Goal: Information Seeking & Learning: Find specific fact

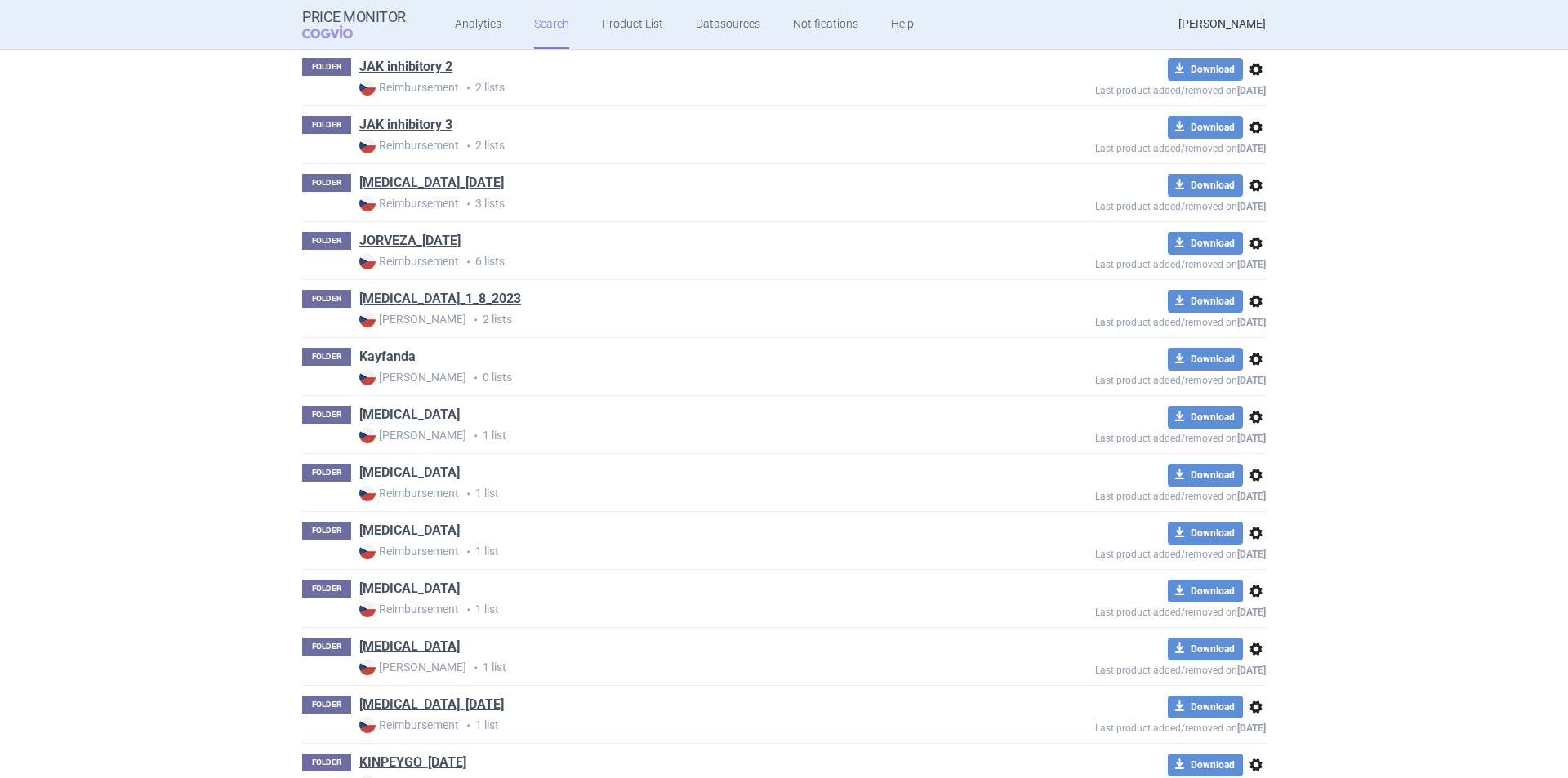
click at [384, 471] on link "Kesimpta" at bounding box center [409, 472] width 100 height 18
click at [379, 414] on link "Kesimpta" at bounding box center [409, 414] width 100 height 18
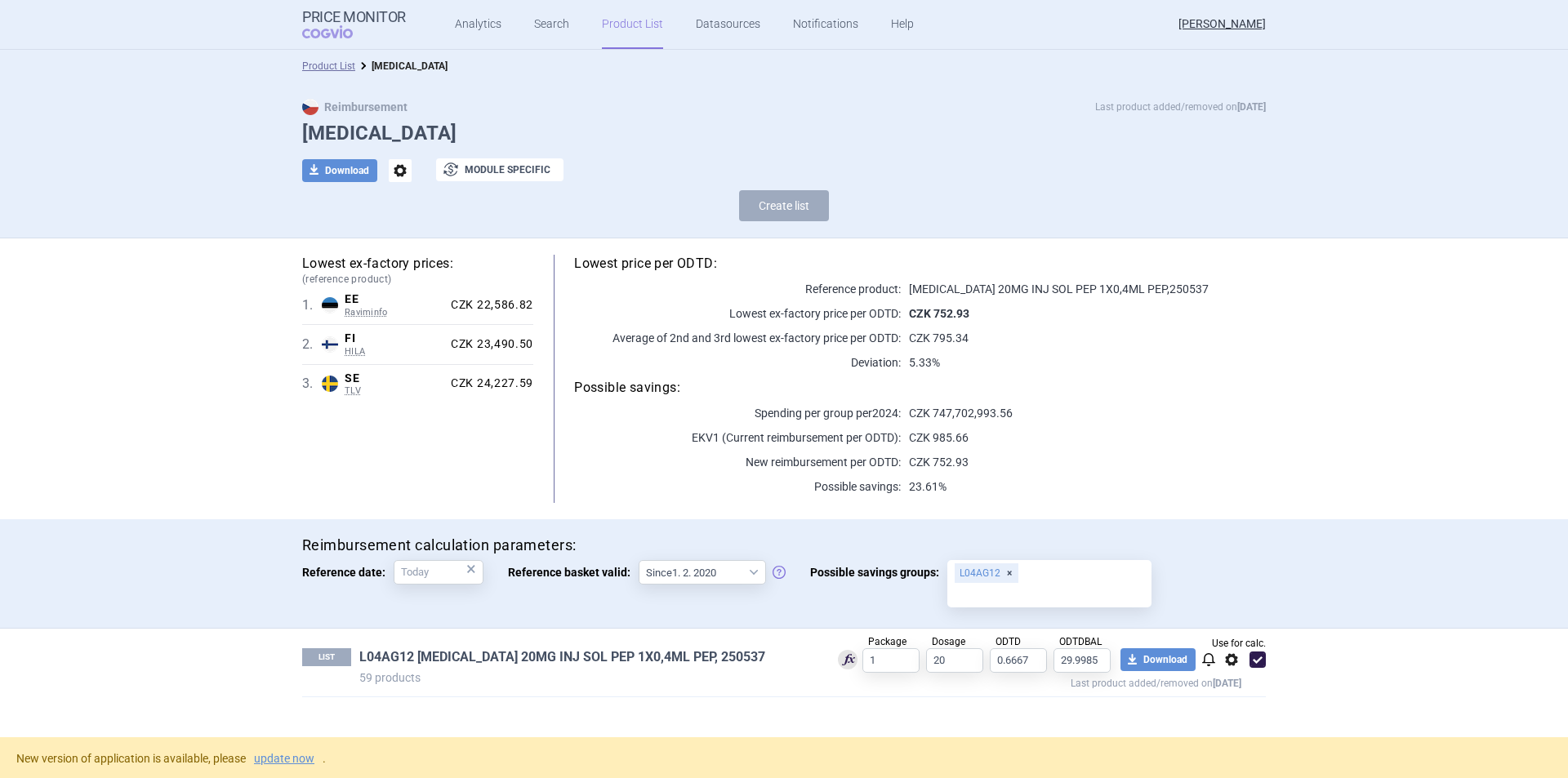
click at [624, 657] on link "L04AG12 [MEDICAL_DATA] 20MG INJ SOL PEP 1X0,4ML PEP, 250537" at bounding box center [562, 657] width 406 height 18
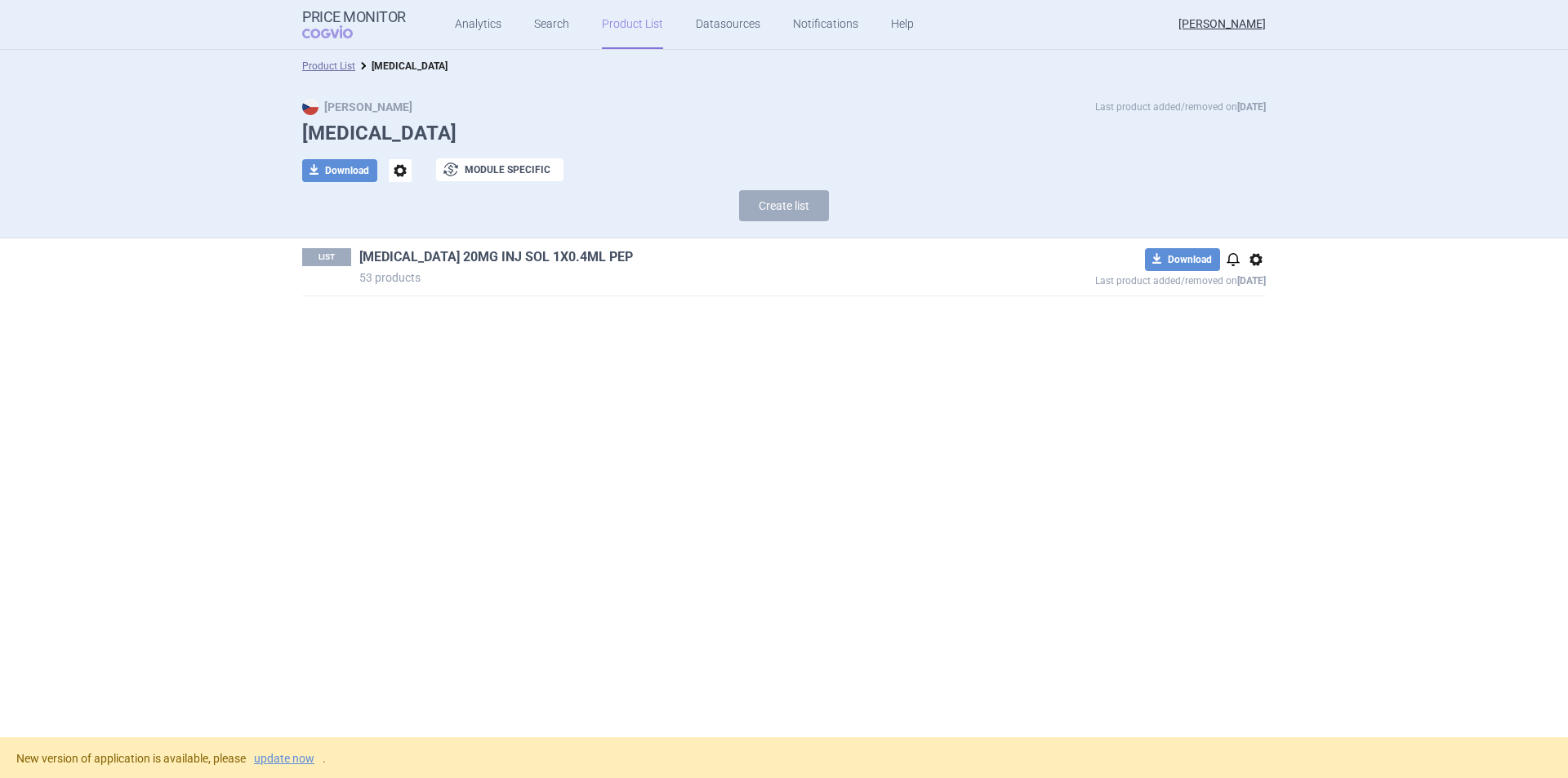
click at [503, 256] on link "KESIMPTA 20MG INJ SOL 1X0.4ML PEP" at bounding box center [496, 256] width 274 height 18
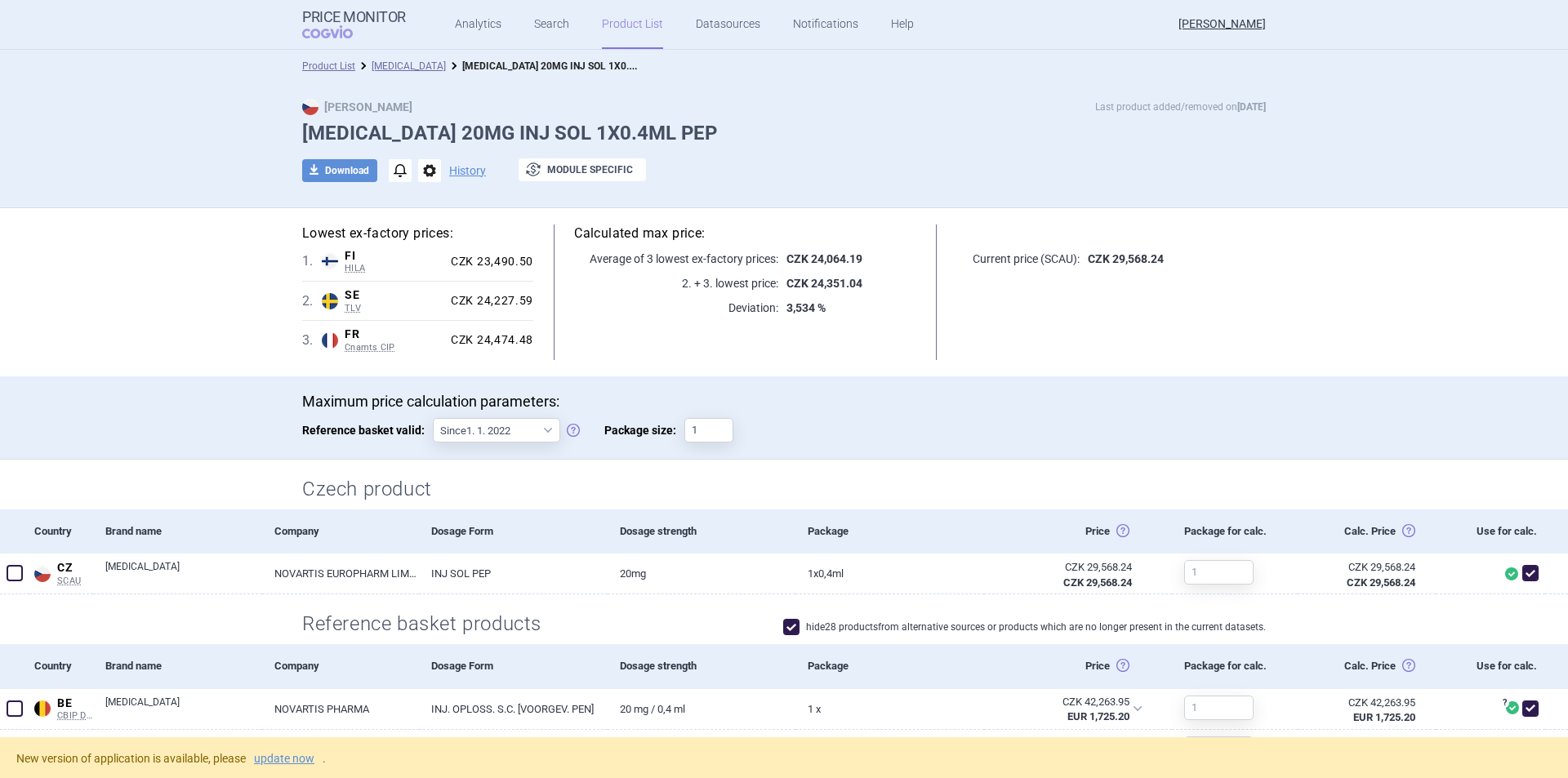
click at [729, 333] on div "Calculated max price: Average of 3 lowest ex-factory prices: CZK 24,064.19 2. +…" at bounding box center [745, 292] width 424 height 136
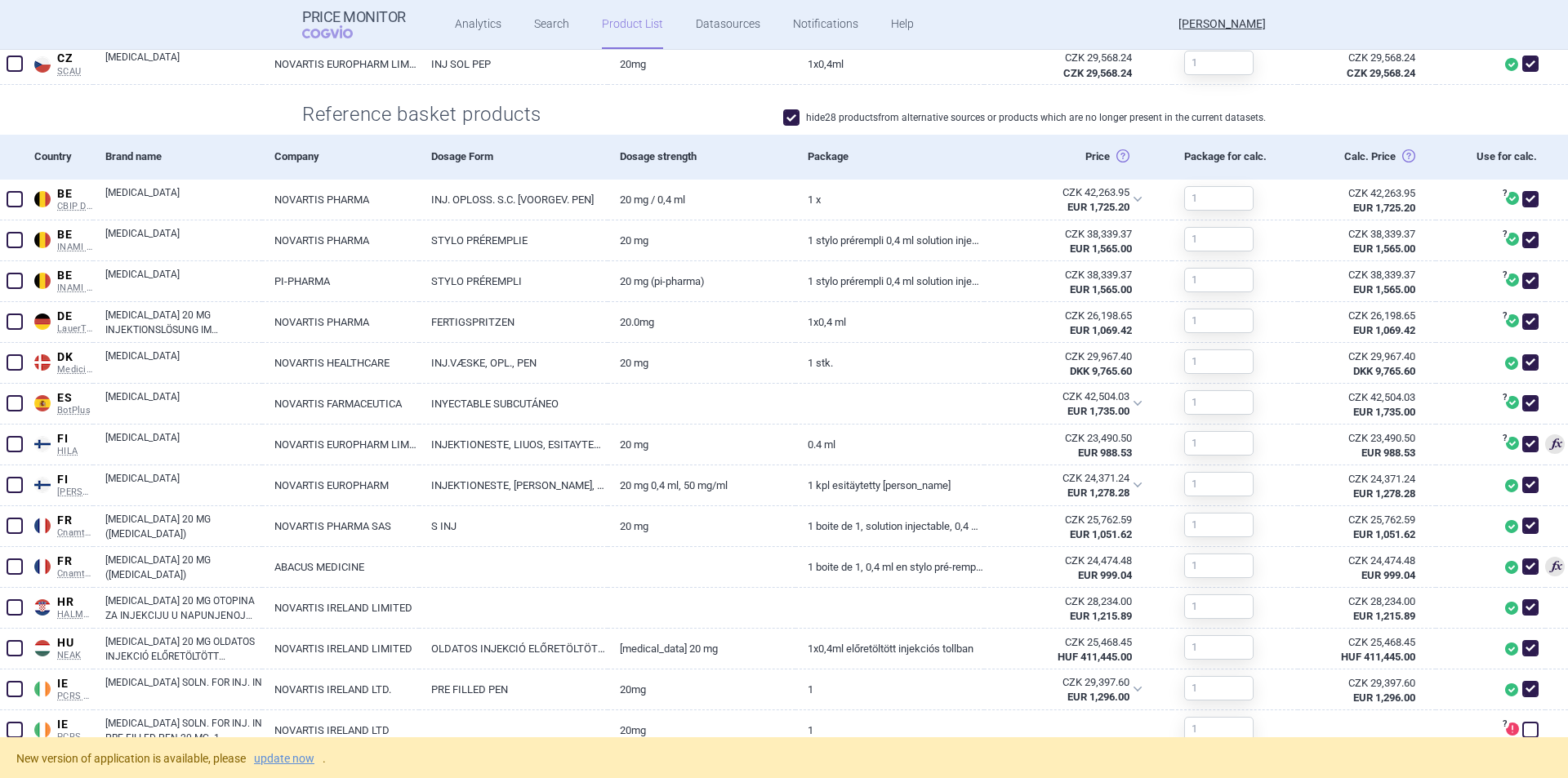
scroll to position [735, 0]
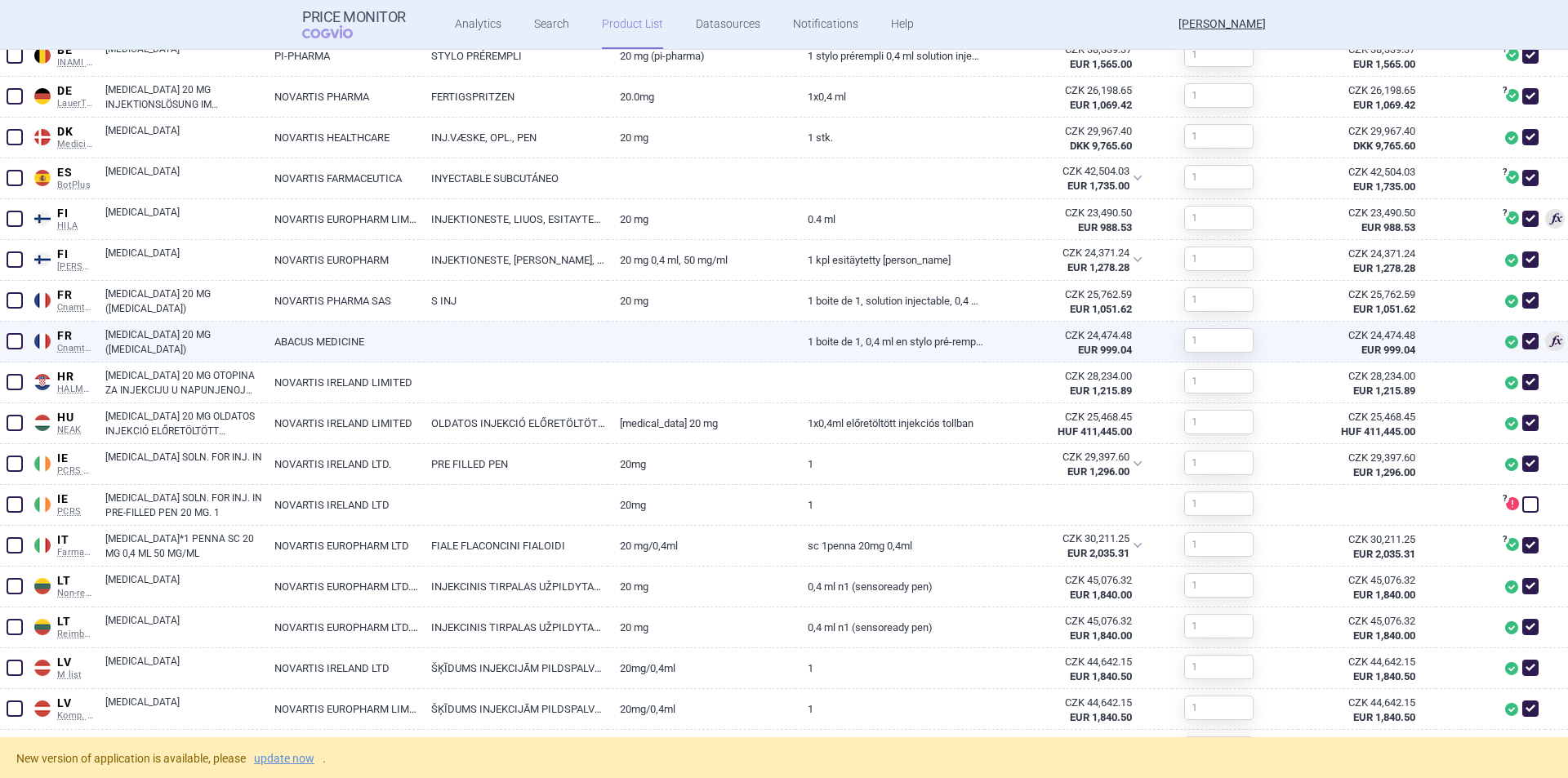
click at [176, 346] on link "KESIMPTA 20 MG (OFATUMUMAB)" at bounding box center [184, 342] width 157 height 29
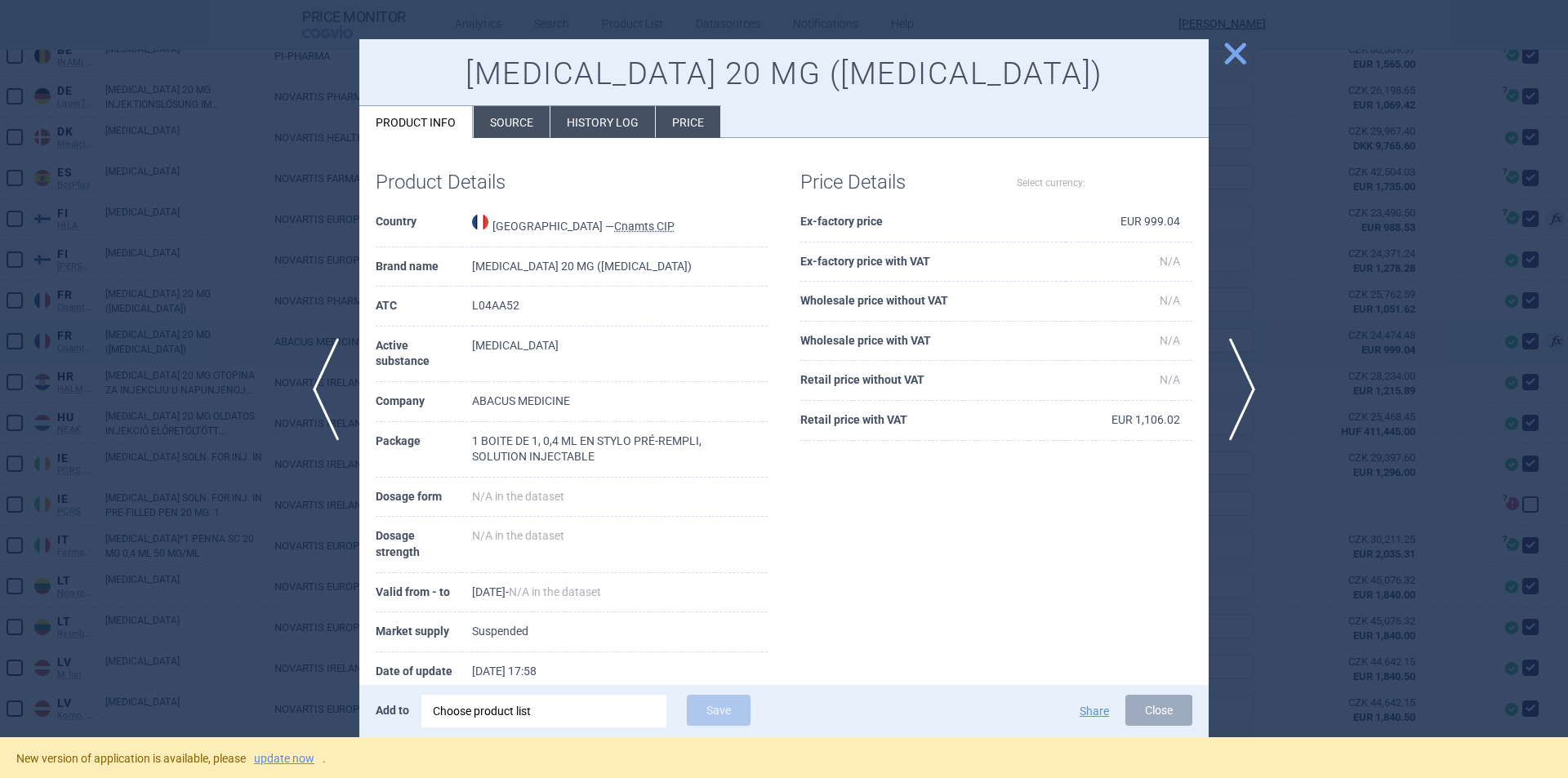
select select "EUR"
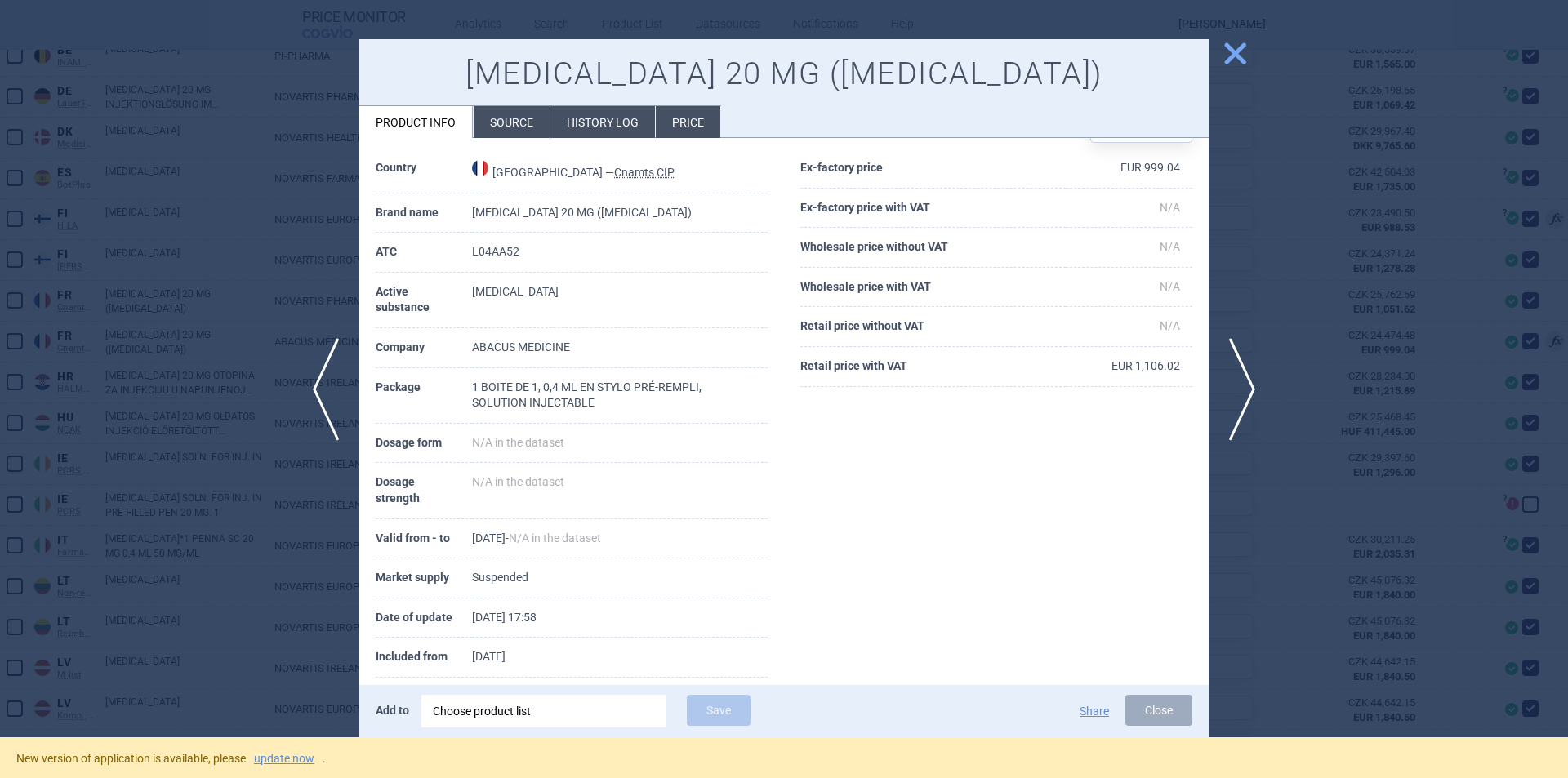
scroll to position [79, 0]
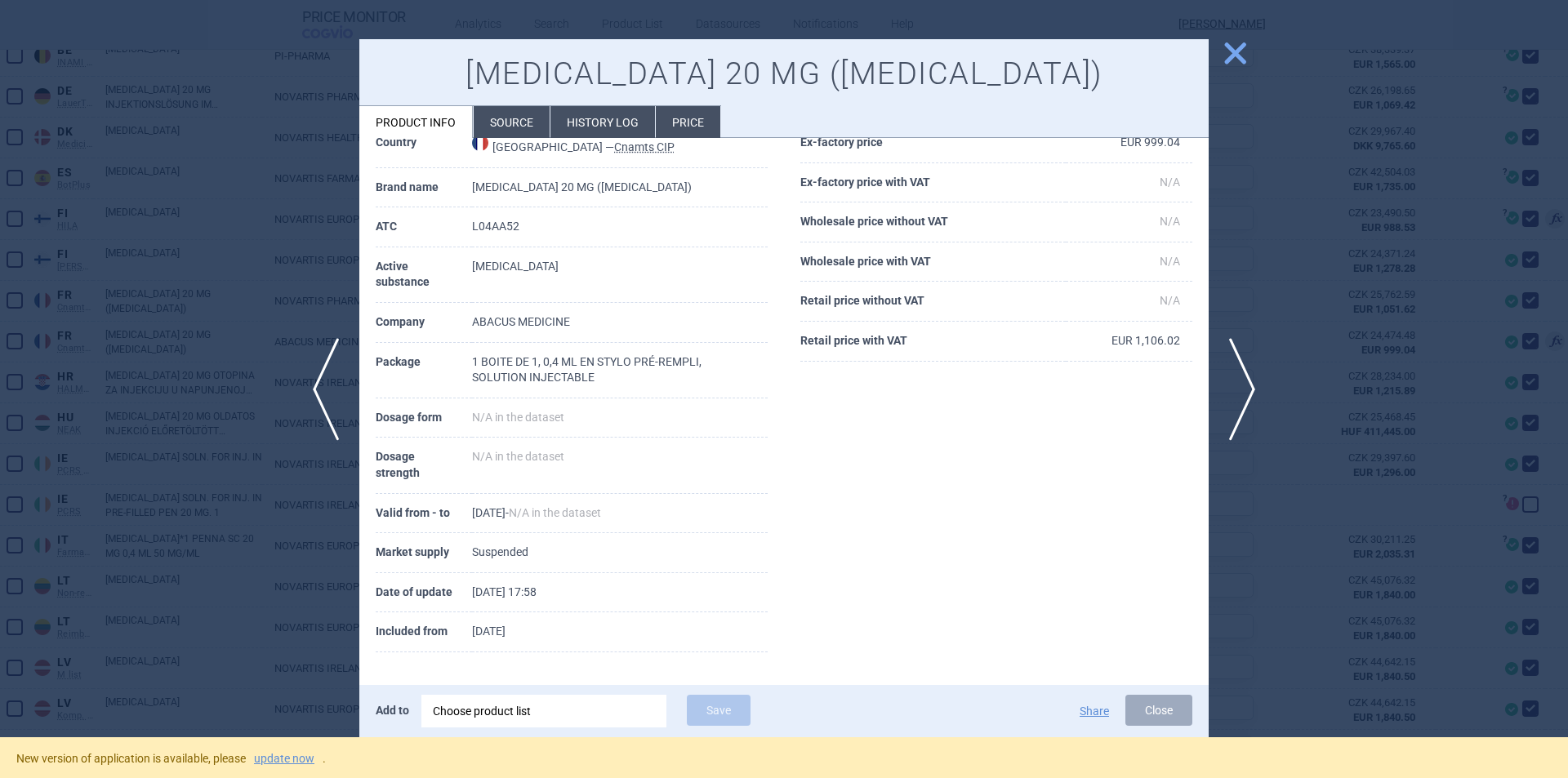
click at [1231, 53] on span "close" at bounding box center [1235, 53] width 29 height 28
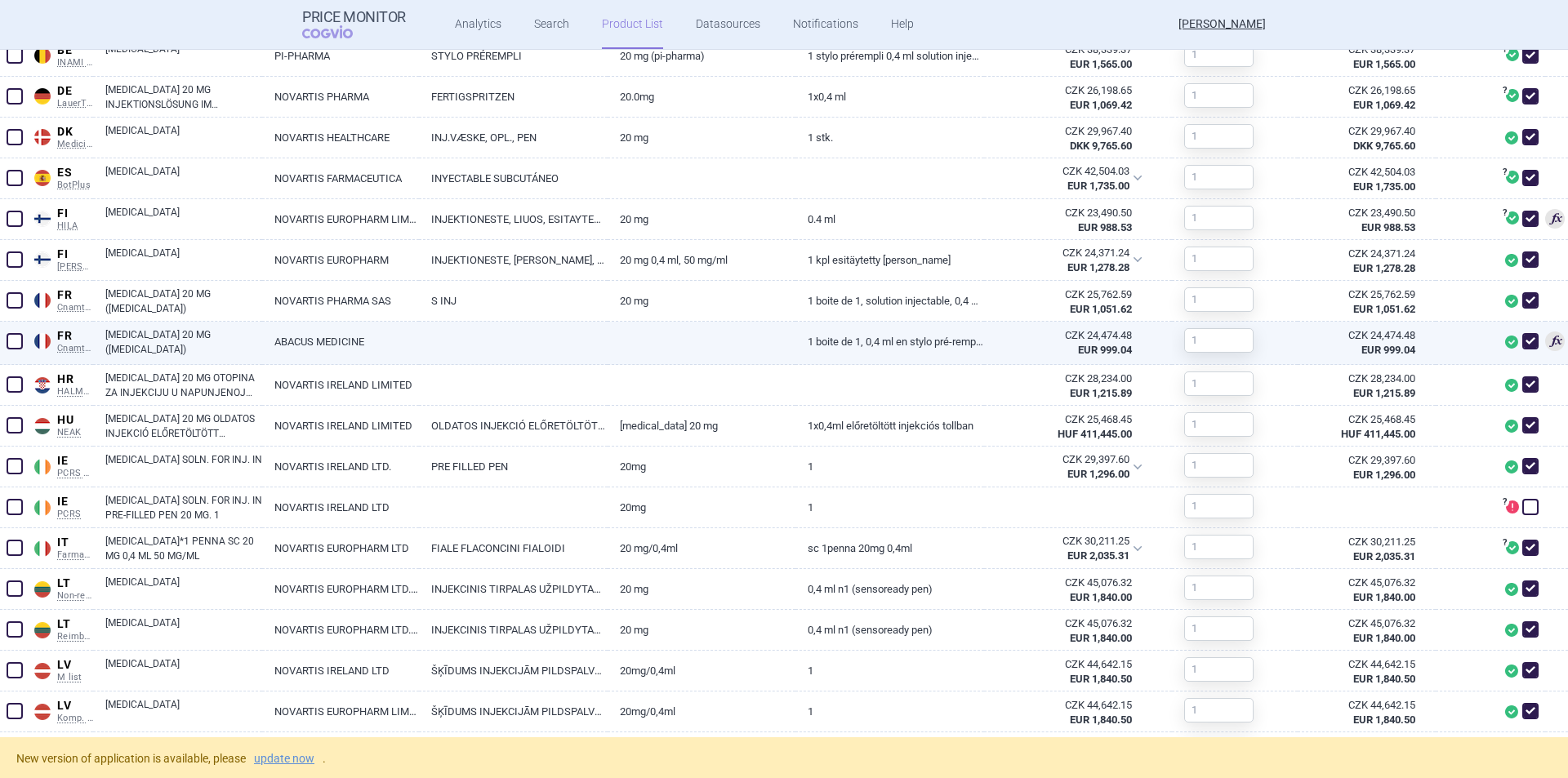
click at [256, 345] on link "KESIMPTA 20 MG (OFATUMUMAB)" at bounding box center [184, 342] width 157 height 29
select select "EUR"
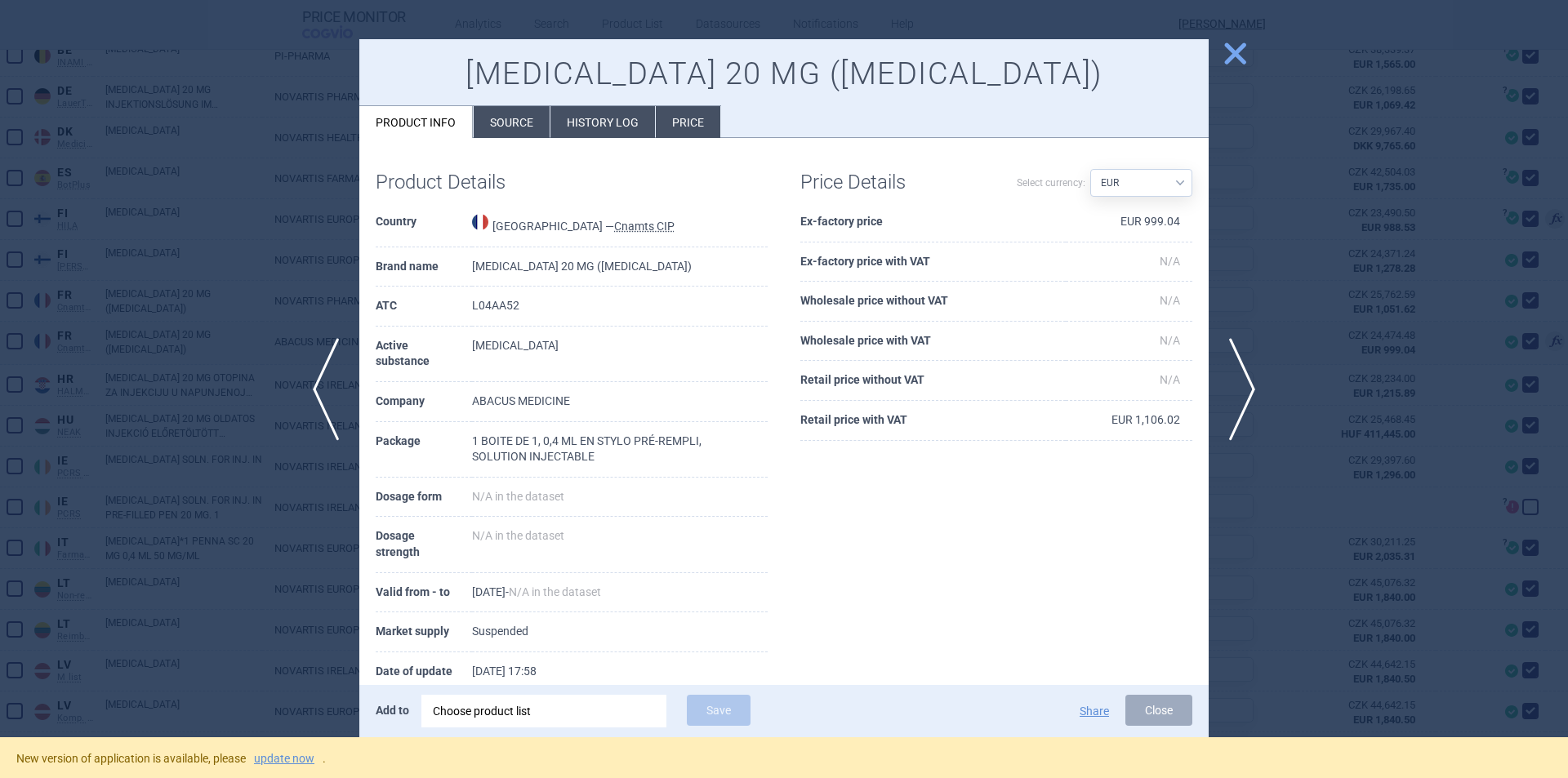
click at [484, 307] on td "L04AA52" at bounding box center [619, 307] width 295 height 40
copy td "L04AA52"
drag, startPoint x: 1226, startPoint y: 54, endPoint x: 1160, endPoint y: 73, distance: 68.7
click at [1226, 54] on span "close" at bounding box center [1235, 53] width 29 height 28
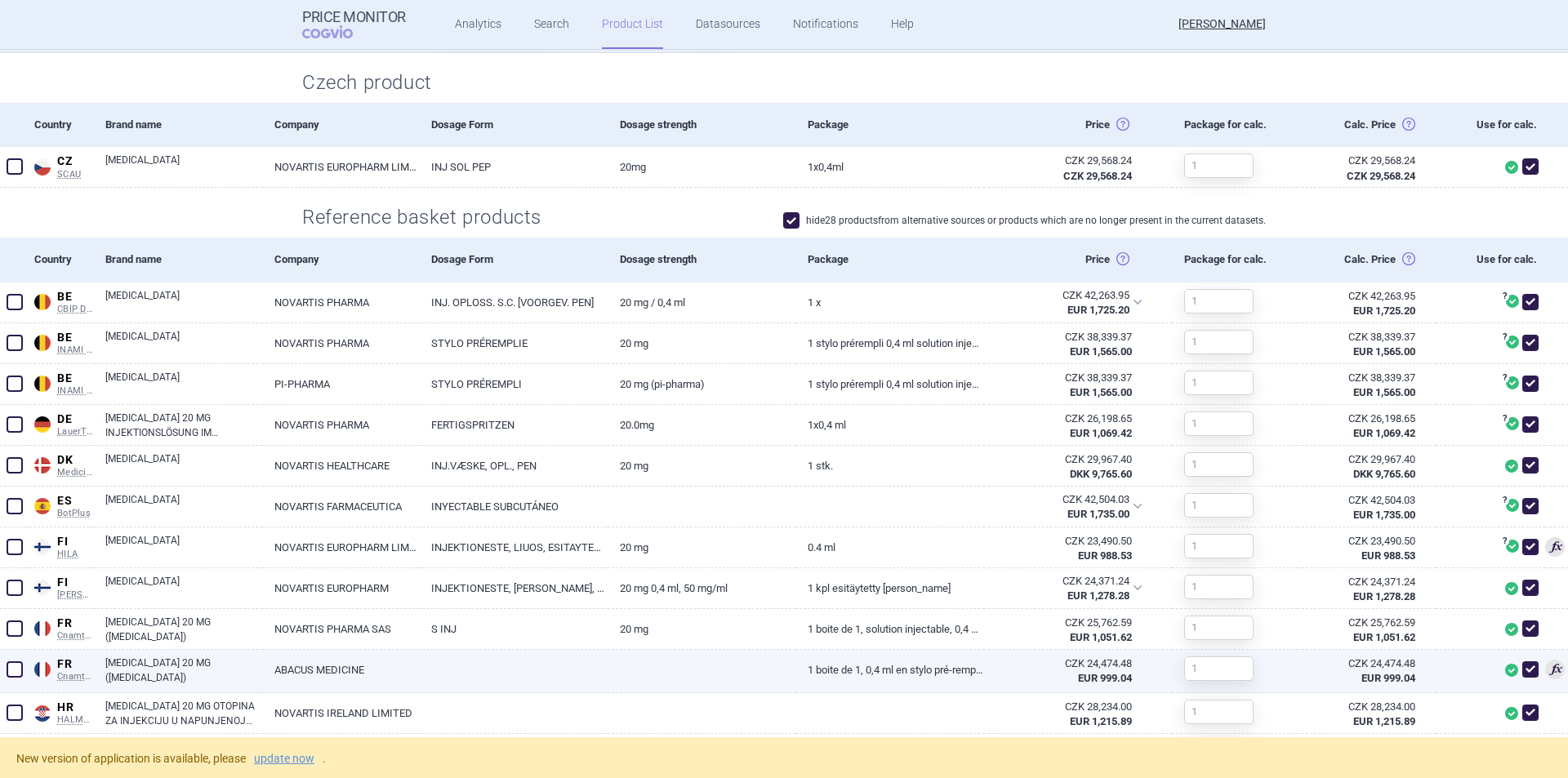
scroll to position [435, 0]
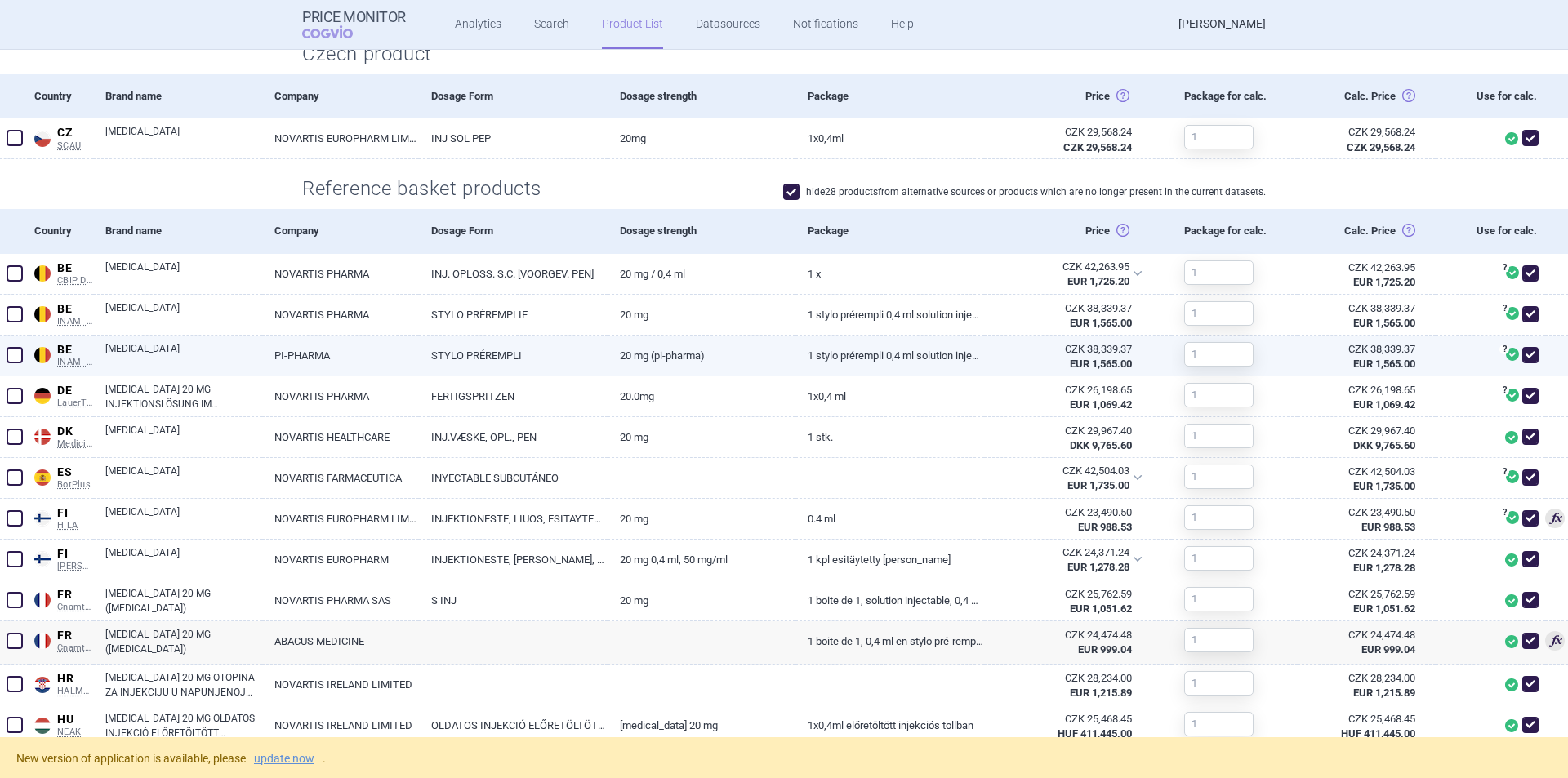
click at [1522, 355] on span at bounding box center [1530, 355] width 16 height 16
checkbox input "false"
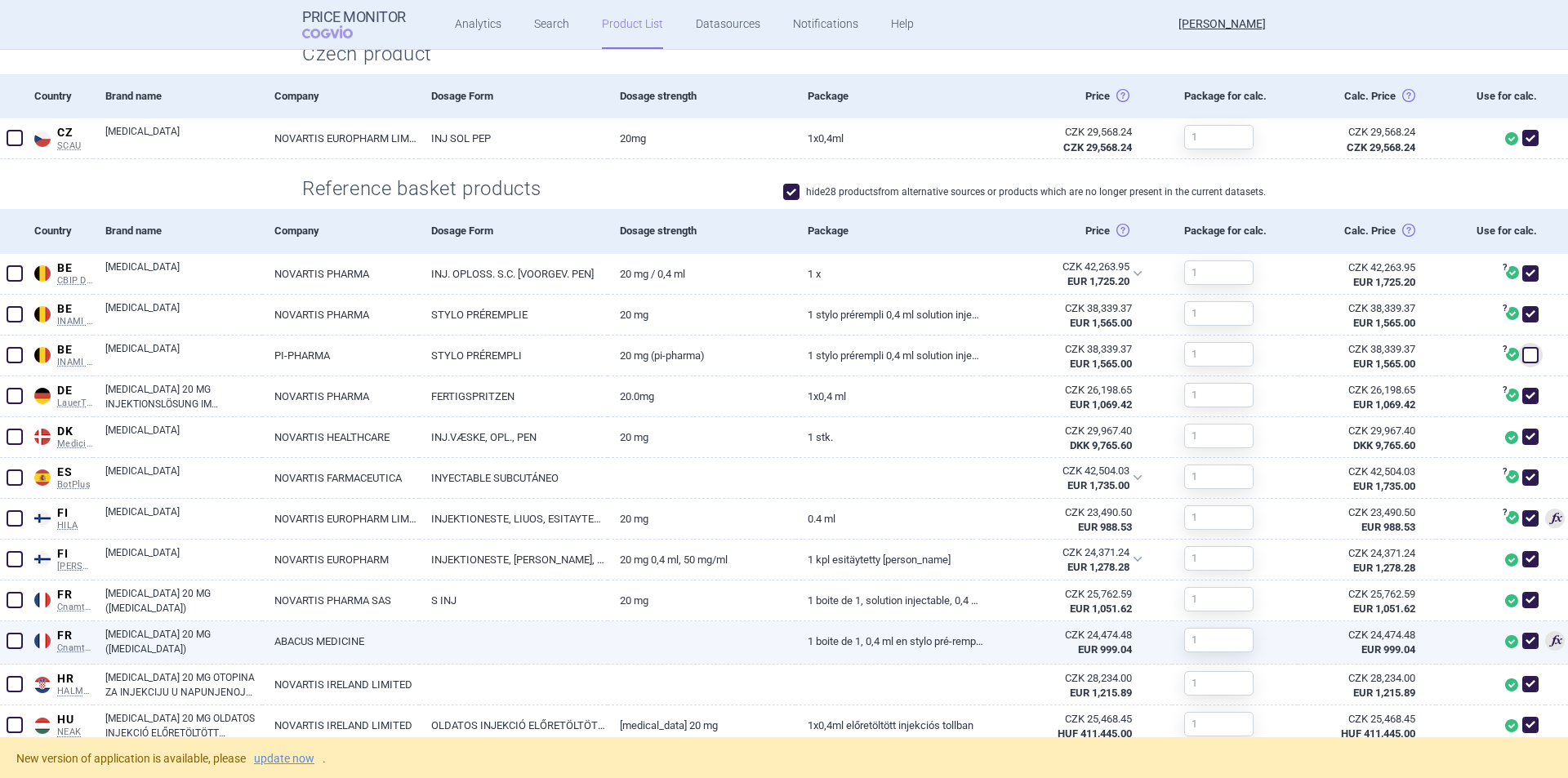
click at [1522, 637] on span at bounding box center [1530, 641] width 16 height 16
checkbox input "false"
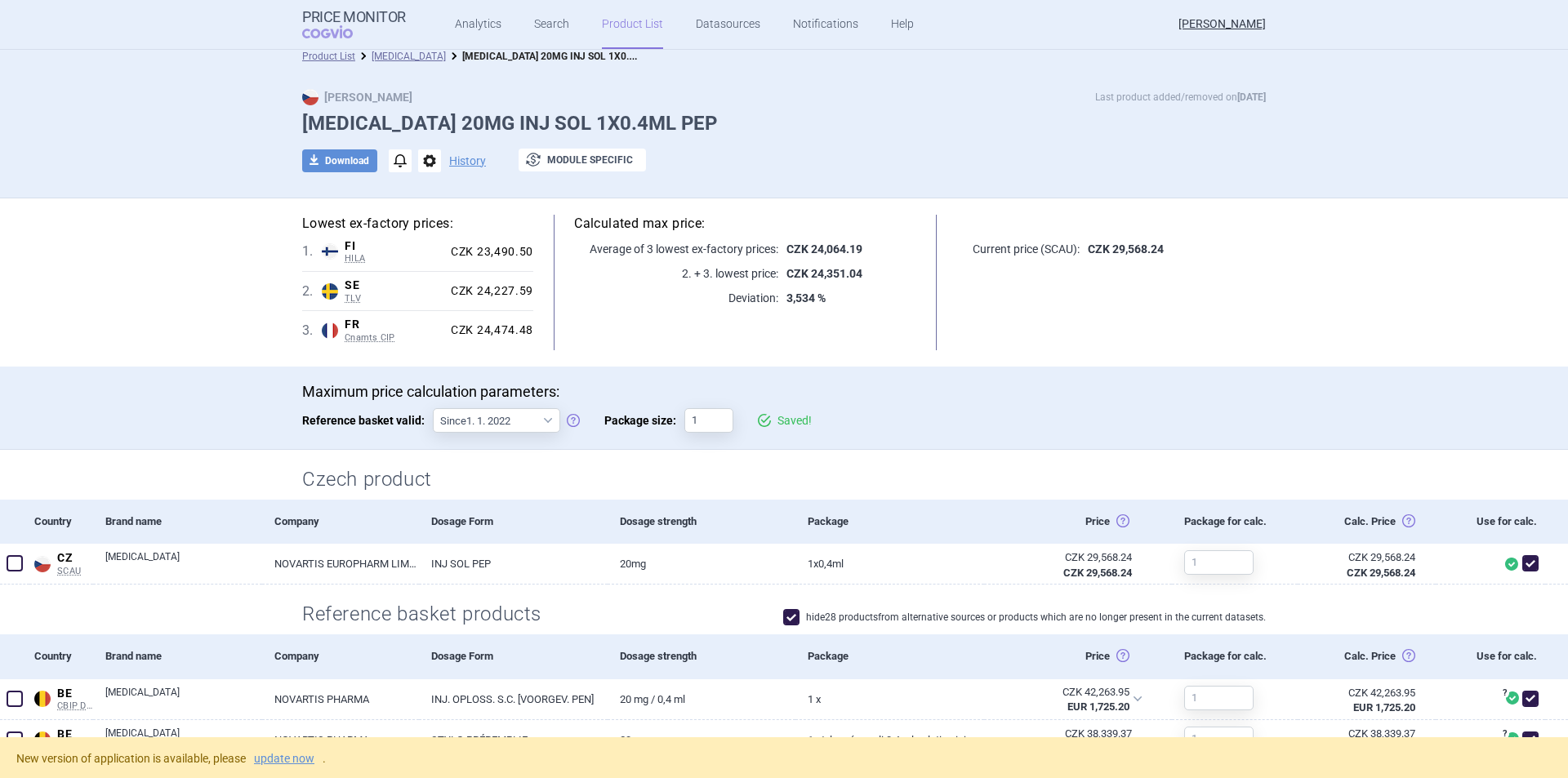
scroll to position [0, 0]
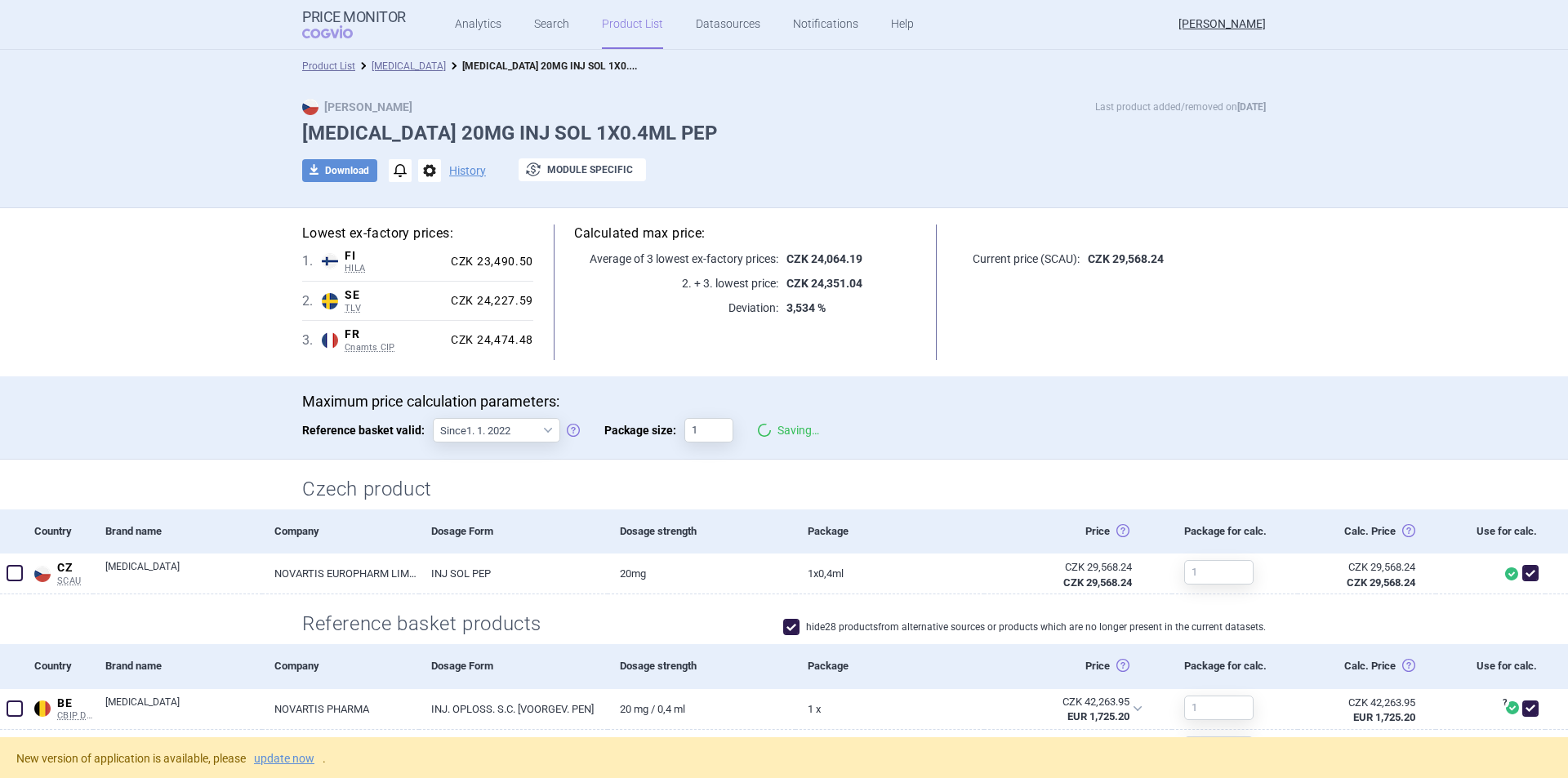
click at [935, 336] on div "Calculated max price: Average of 3 lowest ex-factory prices: CZK 24,064.19 2. +…" at bounding box center [745, 292] width 424 height 136
click at [787, 158] on div "download Download notifications options History exchange Module specific" at bounding box center [784, 170] width 964 height 24
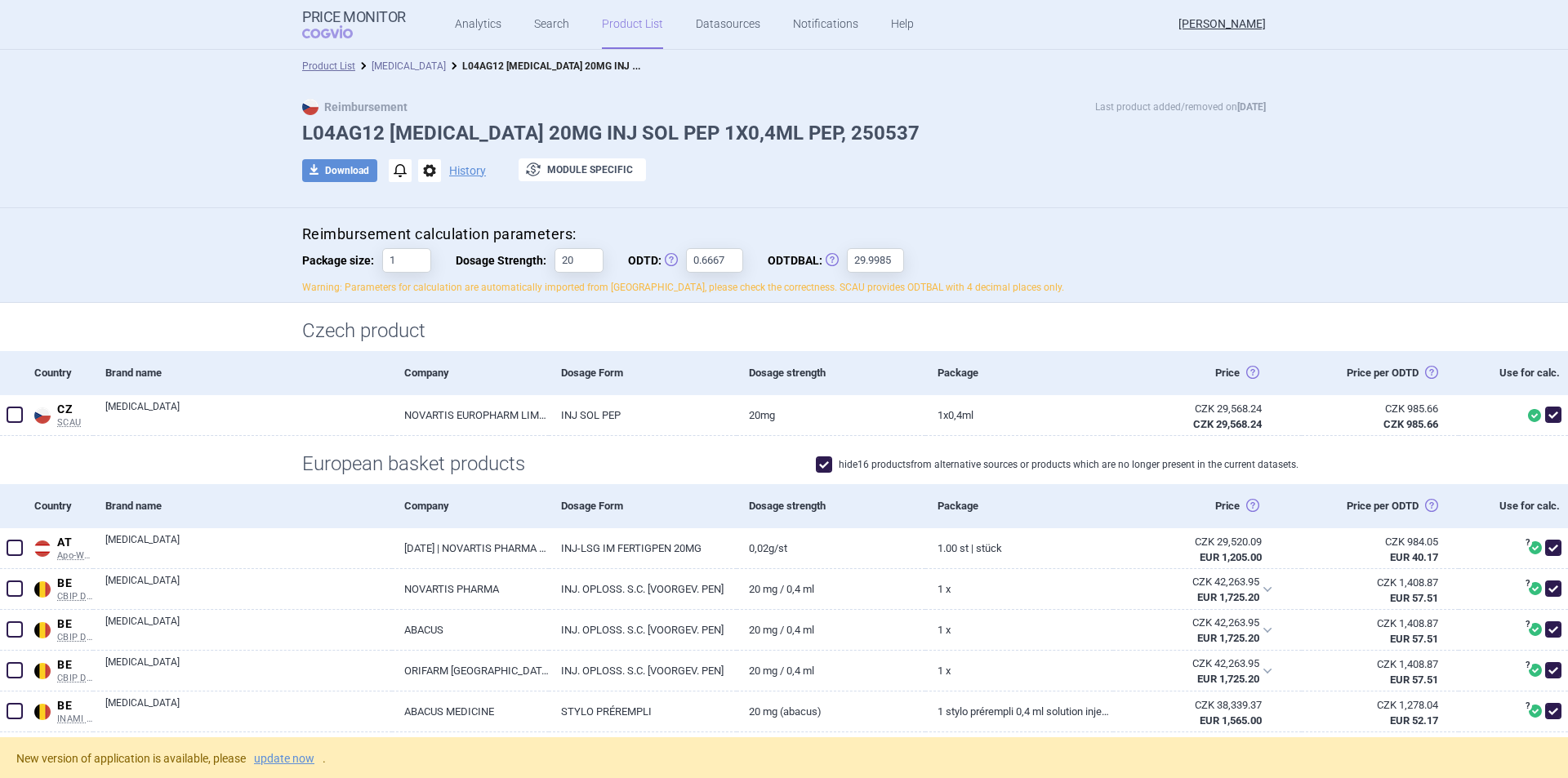
click at [382, 65] on link "[MEDICAL_DATA]" at bounding box center [409, 66] width 74 height 11
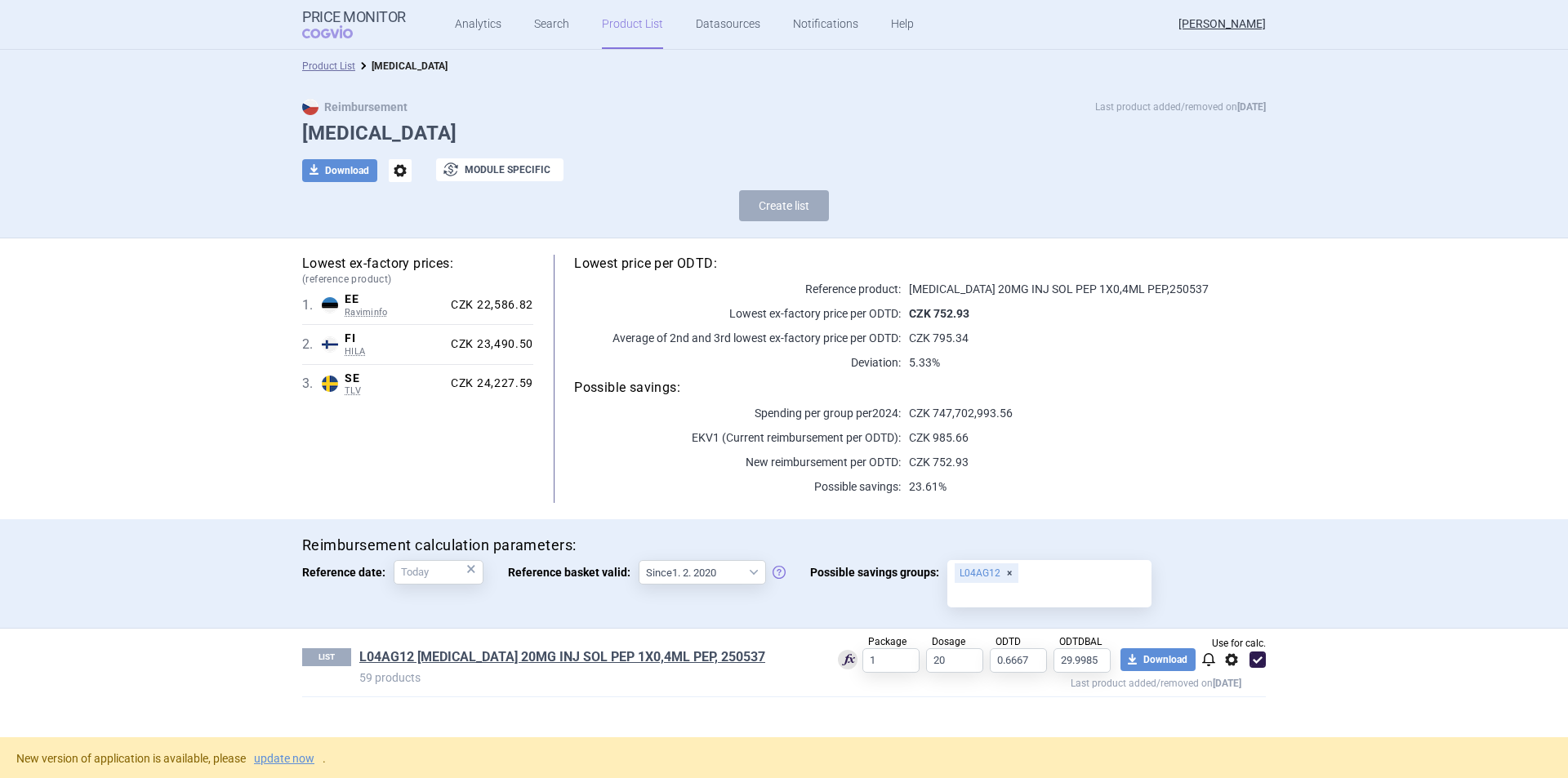
click at [1025, 341] on p "CZK 795.34" at bounding box center [1083, 338] width 365 height 16
